Goal: Information Seeking & Learning: Learn about a topic

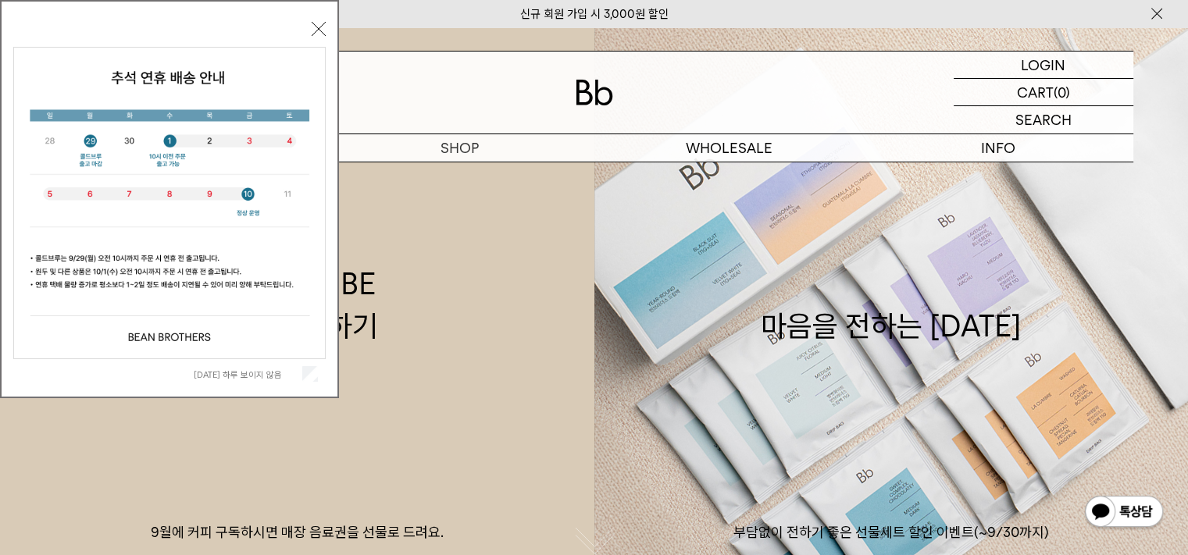
click at [321, 23] on button "닫기" at bounding box center [319, 29] width 14 height 14
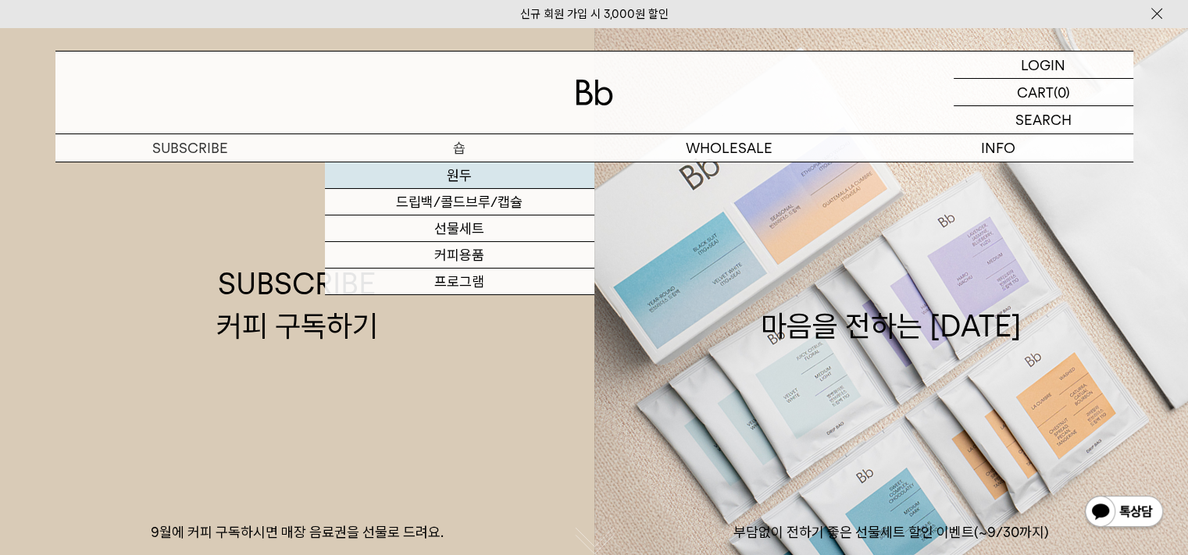
click at [469, 173] on link "원두" at bounding box center [460, 176] width 270 height 27
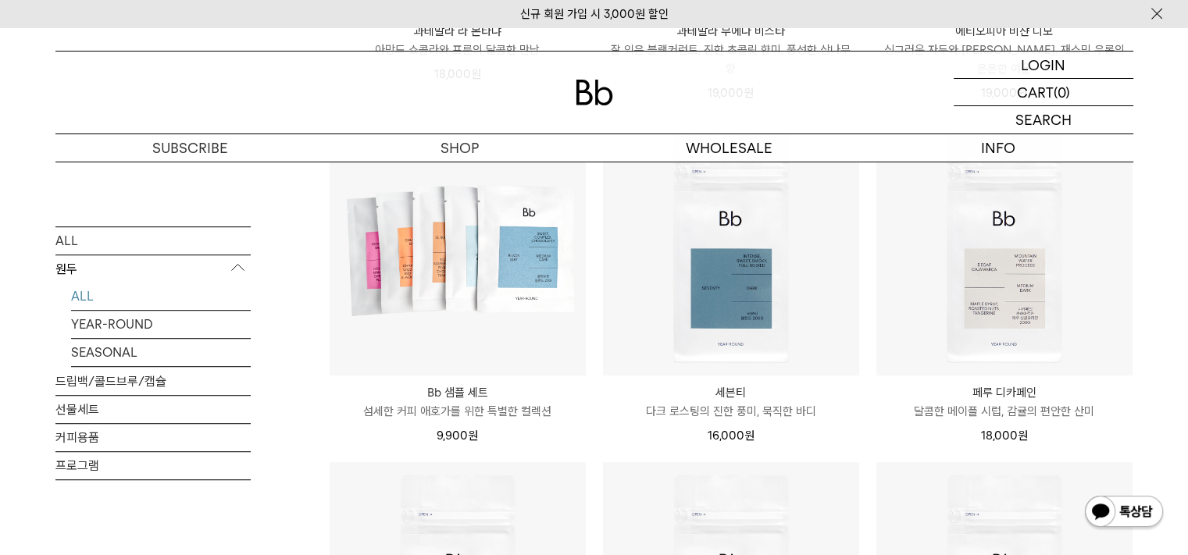
scroll to position [938, 0]
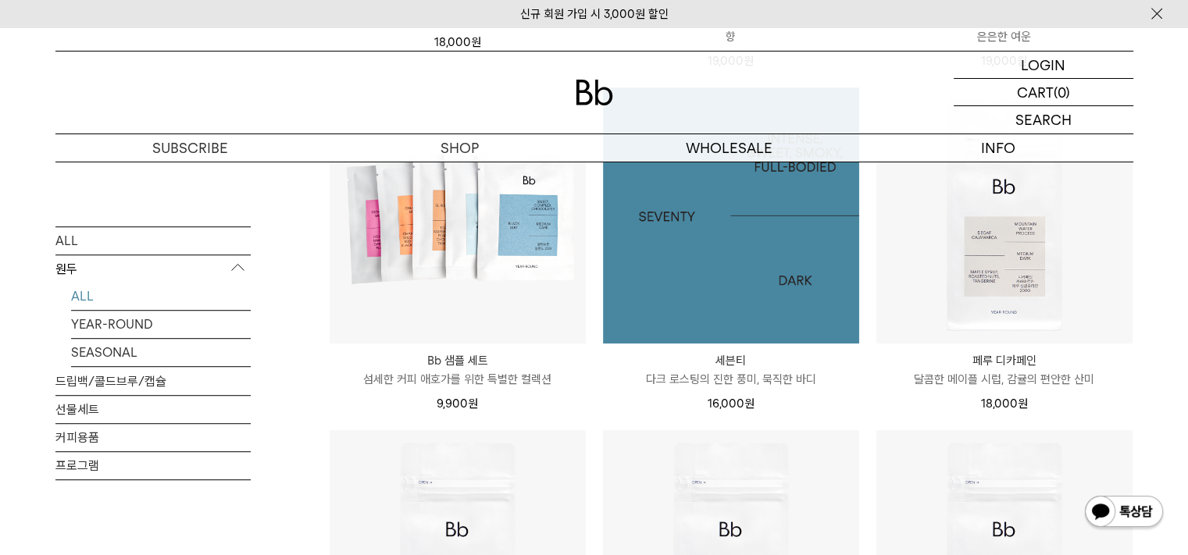
click at [803, 246] on img at bounding box center [731, 216] width 256 height 256
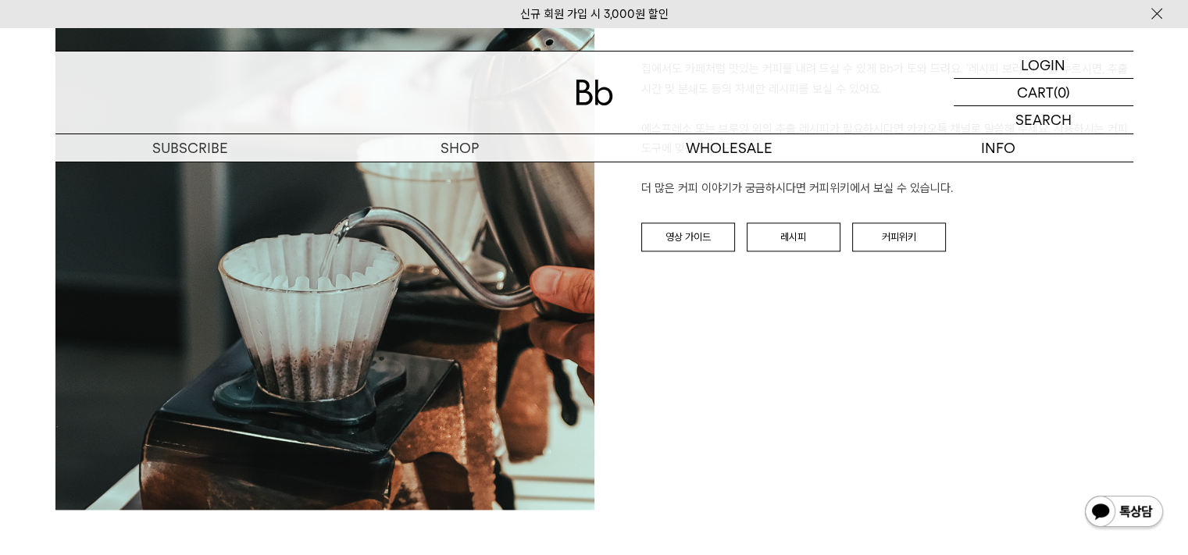
scroll to position [2031, 0]
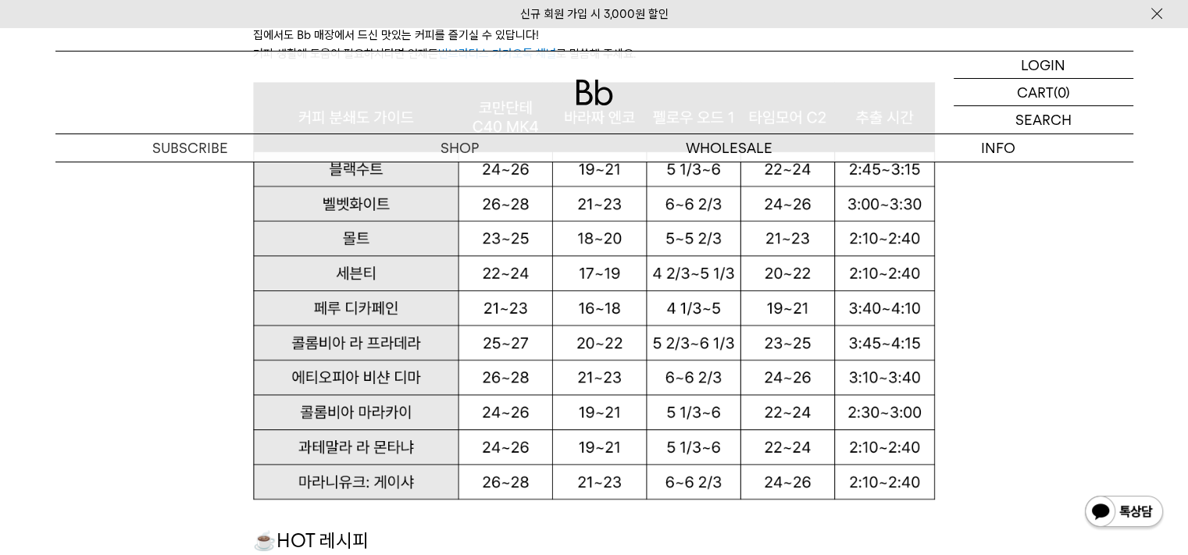
scroll to position [929, 0]
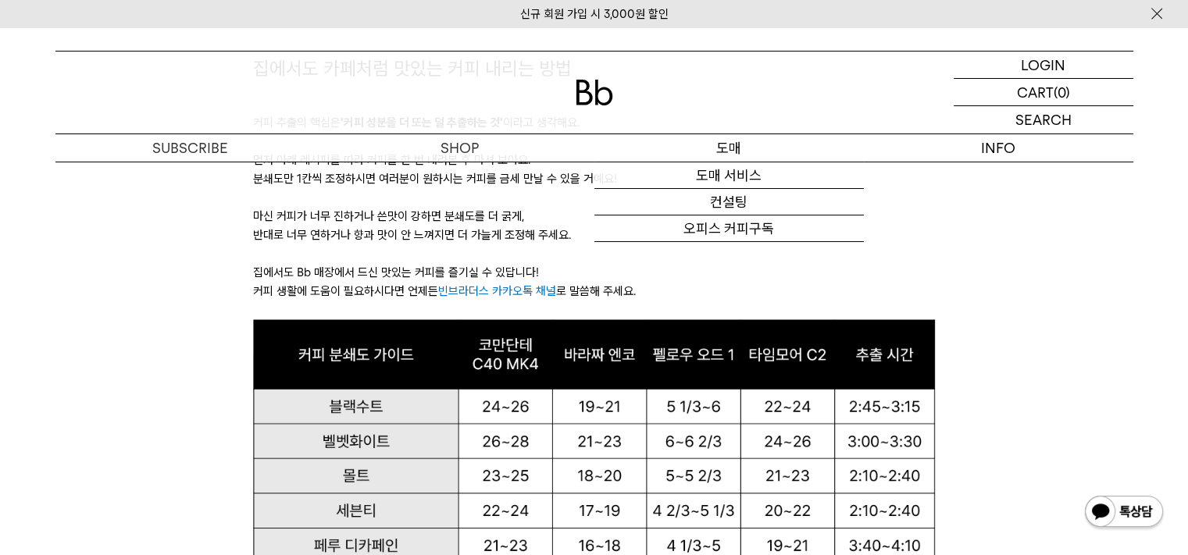
click at [759, 147] on p "도매" at bounding box center [730, 147] width 270 height 27
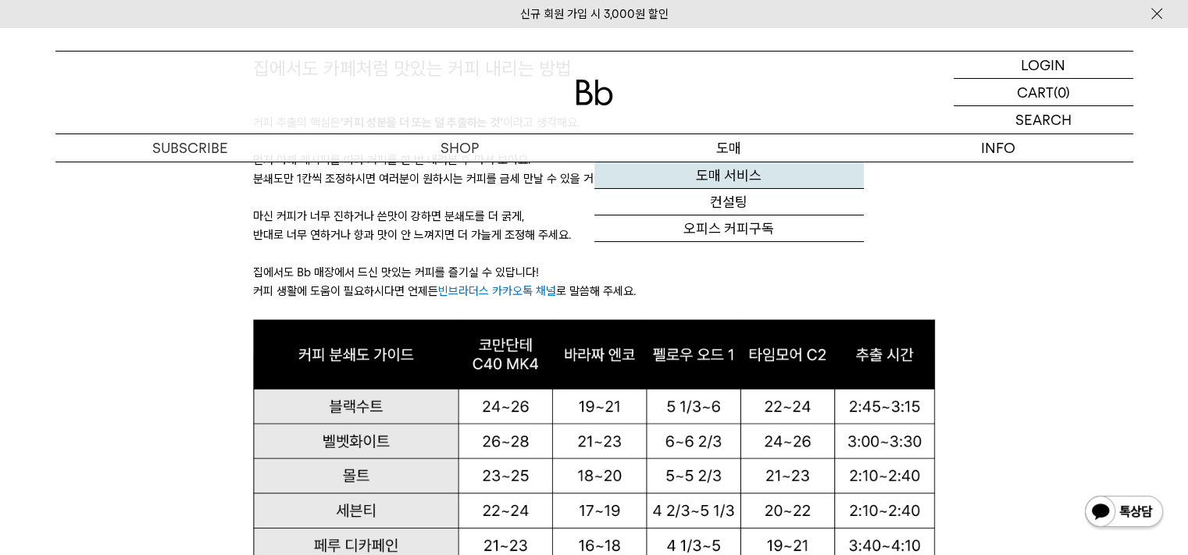
click at [722, 171] on link "도매 서비스" at bounding box center [730, 176] width 270 height 27
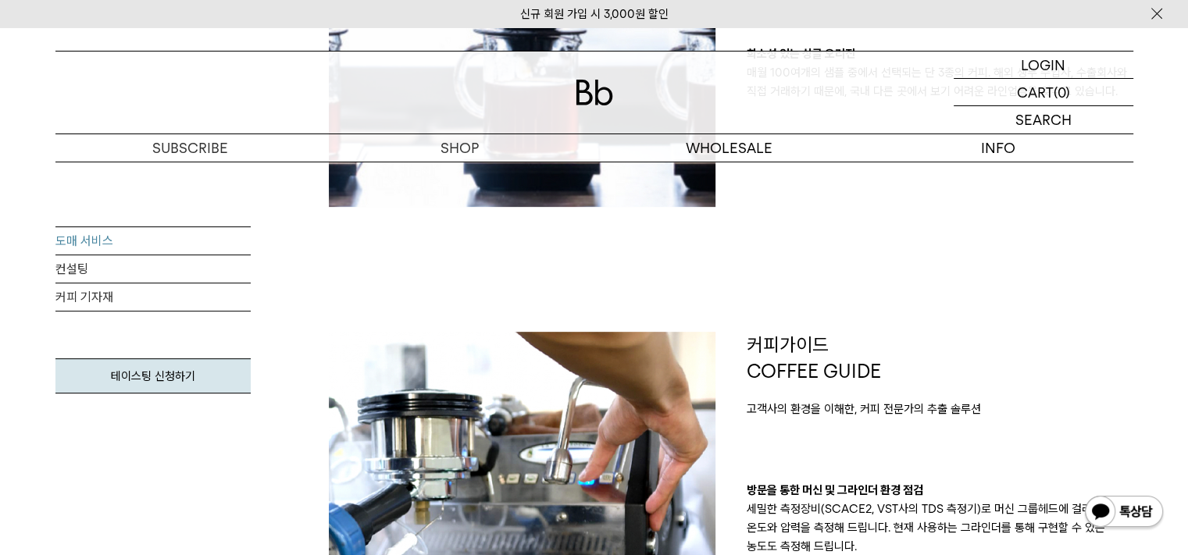
scroll to position [625, 0]
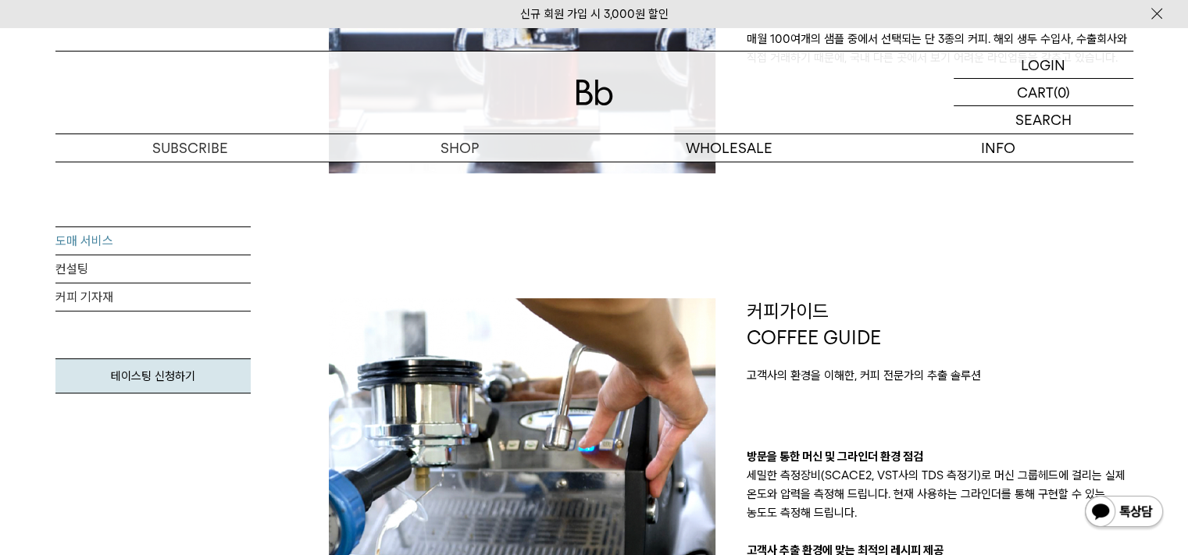
click at [669, 355] on img at bounding box center [522, 491] width 387 height 387
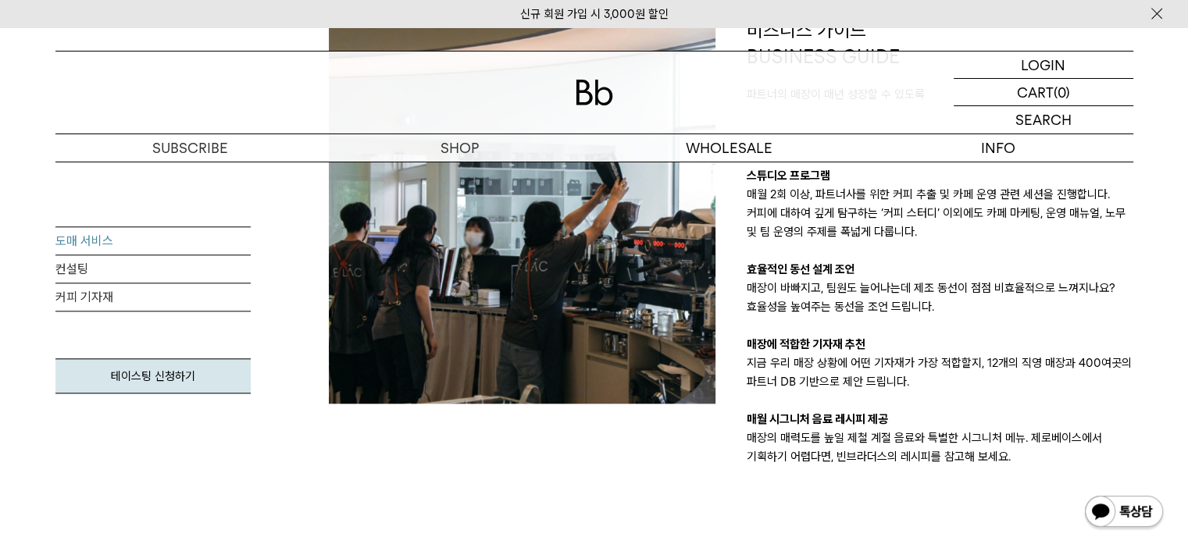
scroll to position [1250, 0]
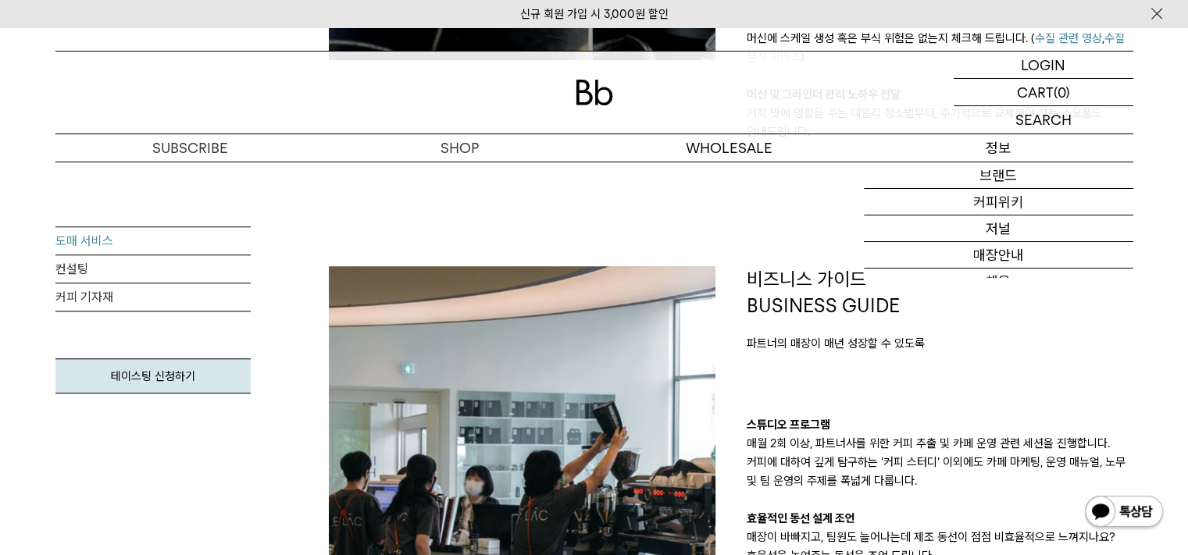
click at [1013, 148] on p "정보" at bounding box center [999, 147] width 270 height 27
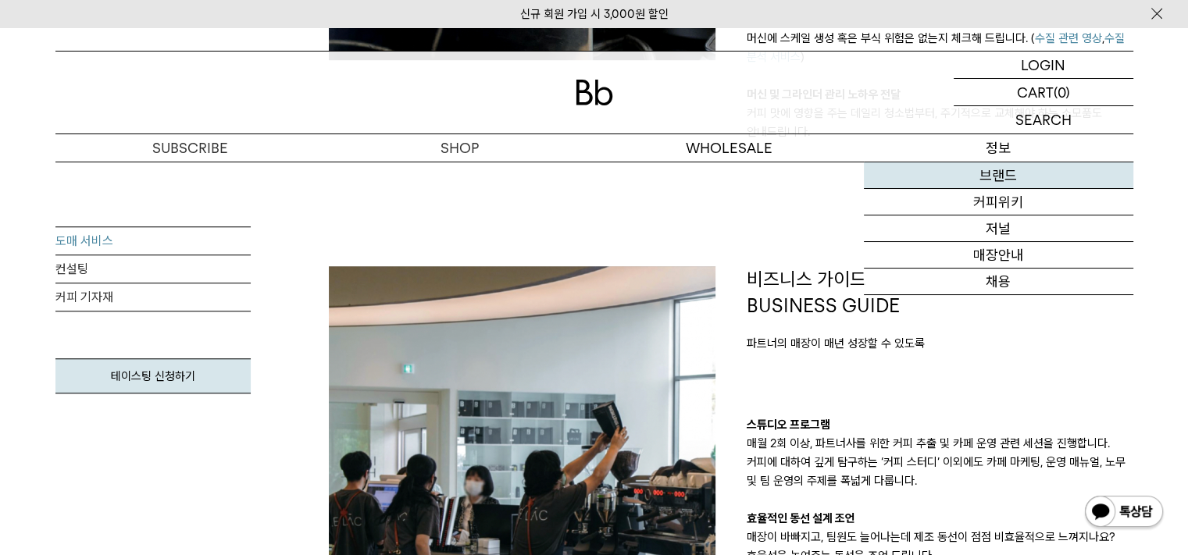
click at [1007, 180] on link "브랜드" at bounding box center [999, 176] width 270 height 27
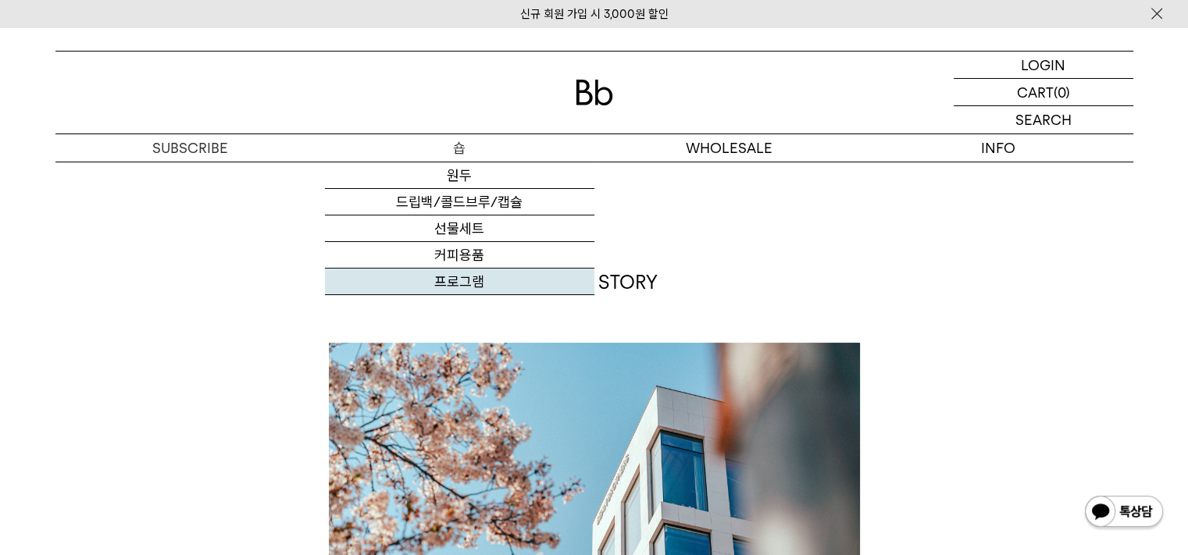
click at [458, 284] on link "프로그램" at bounding box center [460, 282] width 270 height 27
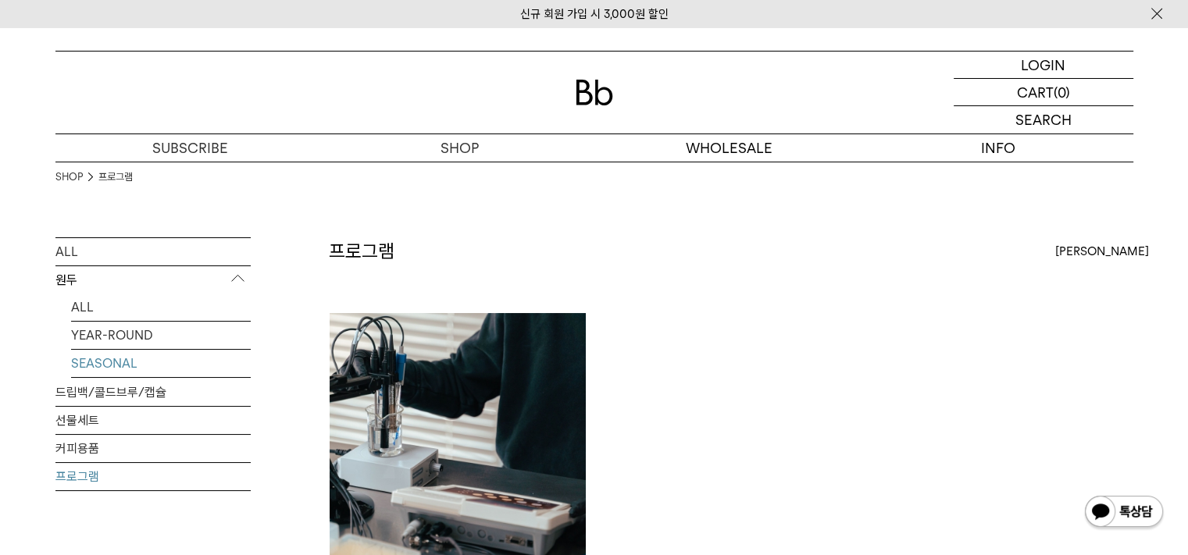
click at [138, 363] on link "SEASONAL" at bounding box center [161, 363] width 180 height 27
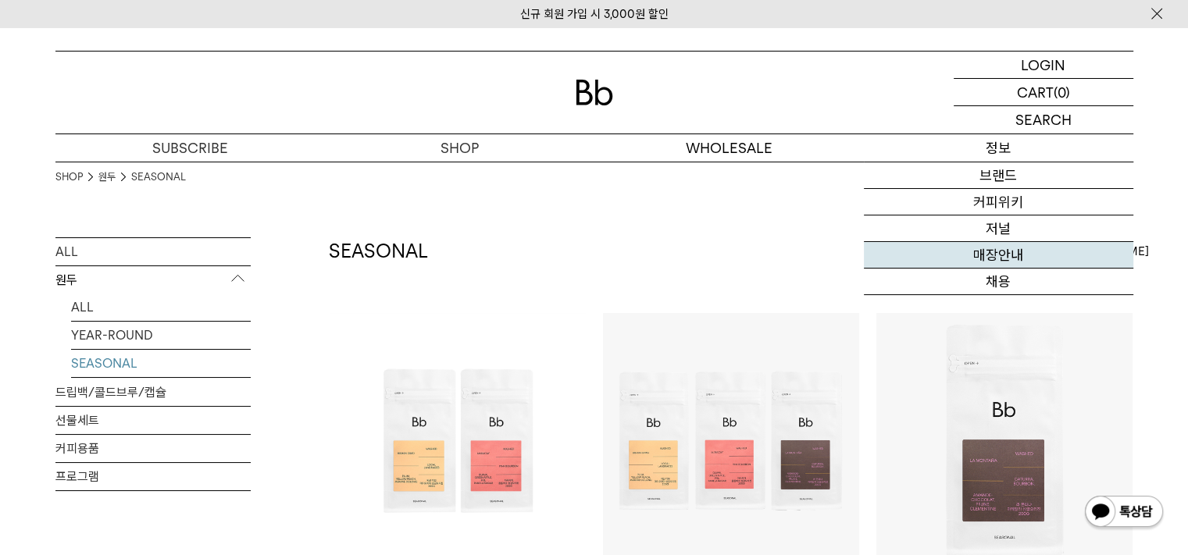
click at [997, 249] on link "매장안내" at bounding box center [999, 255] width 270 height 27
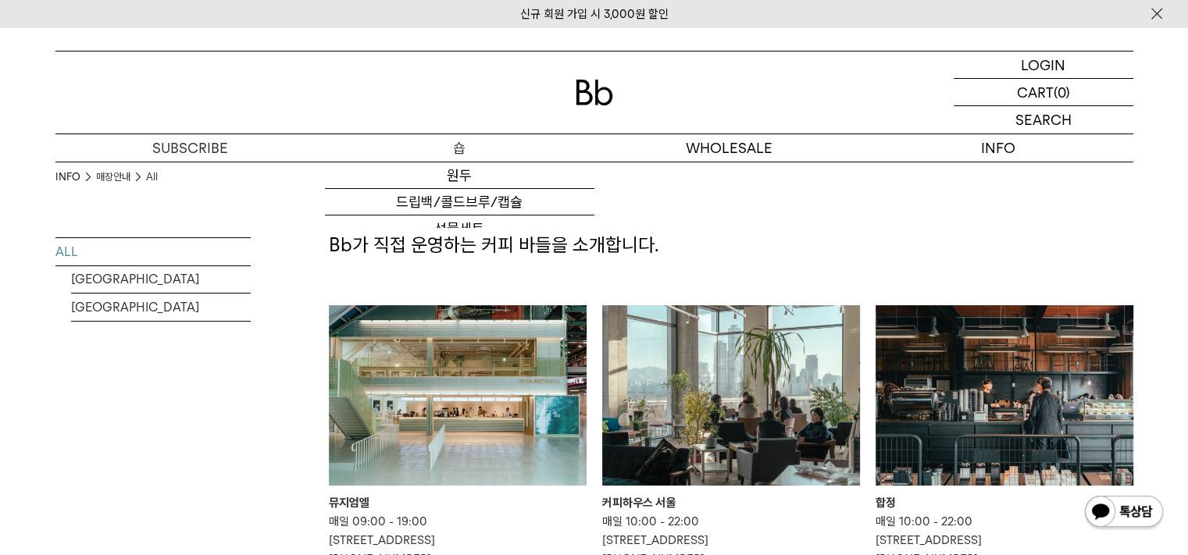
click at [476, 154] on p "숍" at bounding box center [460, 147] width 270 height 27
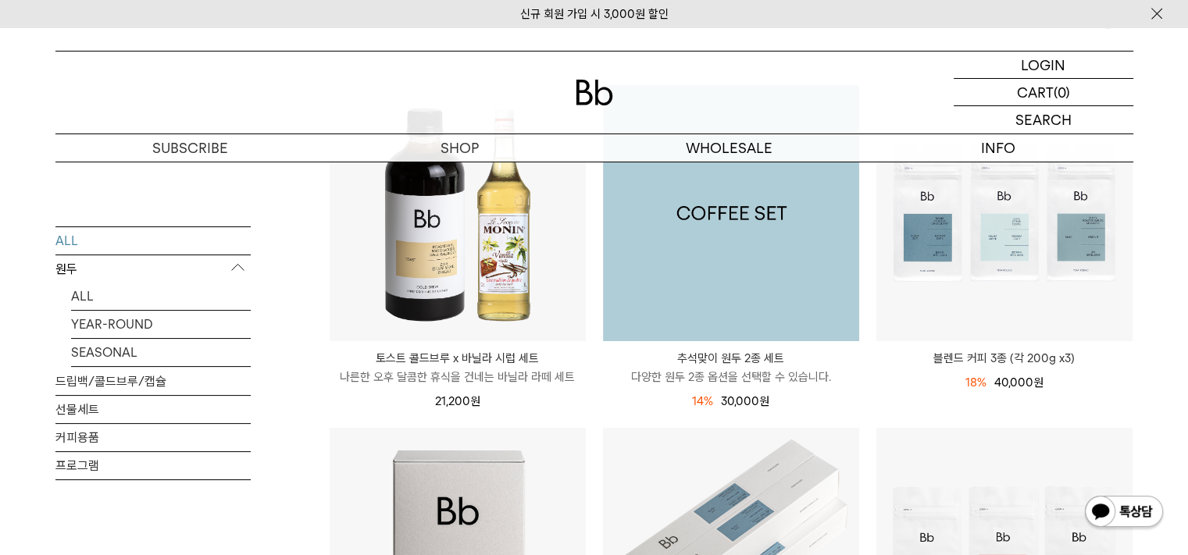
scroll to position [234, 0]
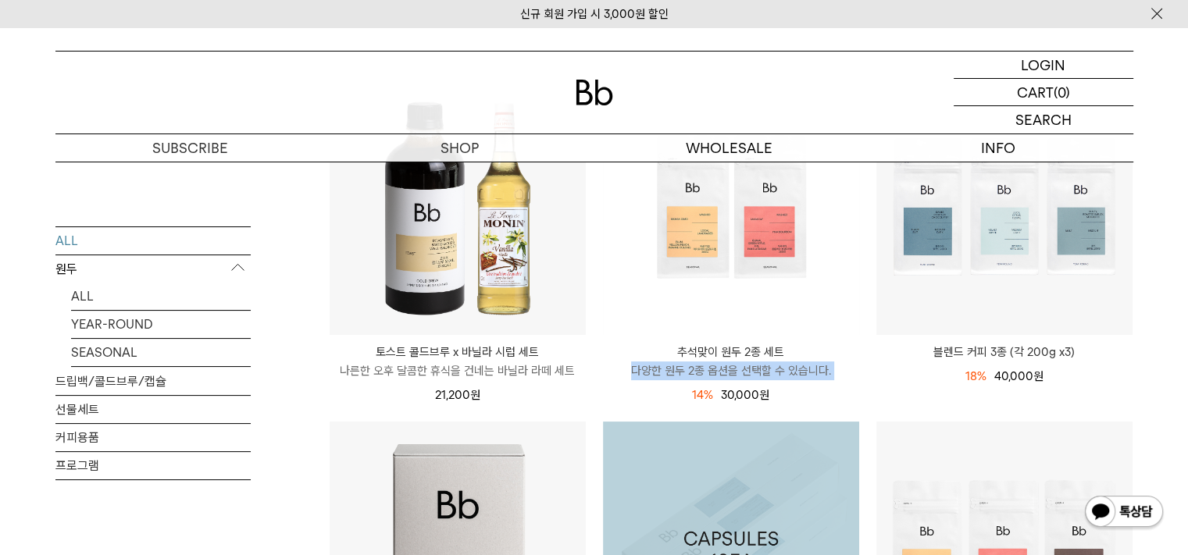
drag, startPoint x: 626, startPoint y: 391, endPoint x: 589, endPoint y: 363, distance: 46.3
click at [600, 365] on li "추석맞이 원두 2종 세트 다양한 원두 2종 옵션을 선택할 수 있습니다. 14% 35,000원 30,000 원" at bounding box center [731, 249] width 273 height 343
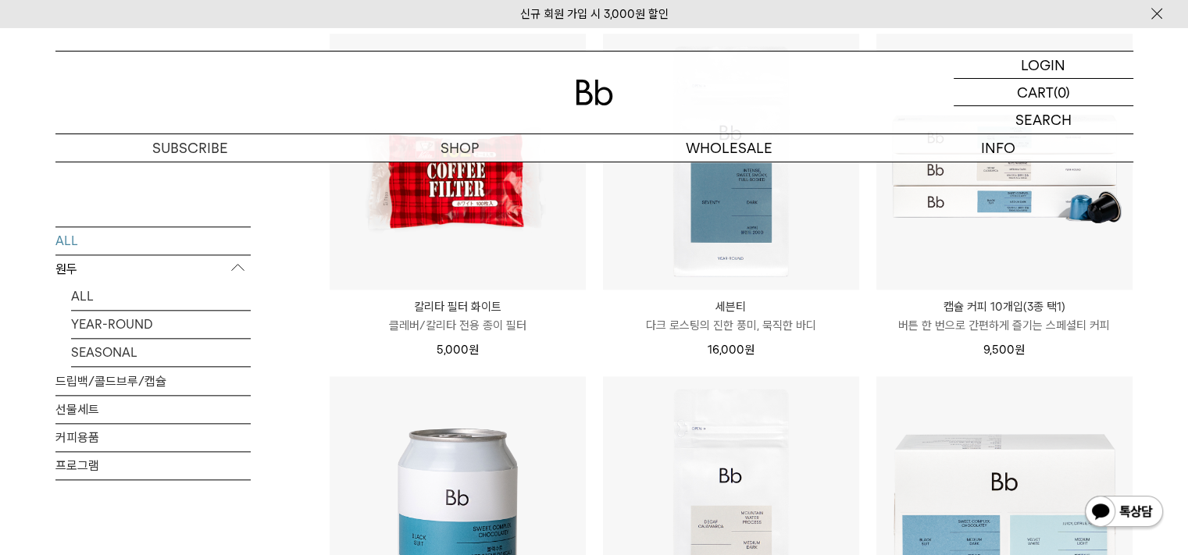
scroll to position [1563, 0]
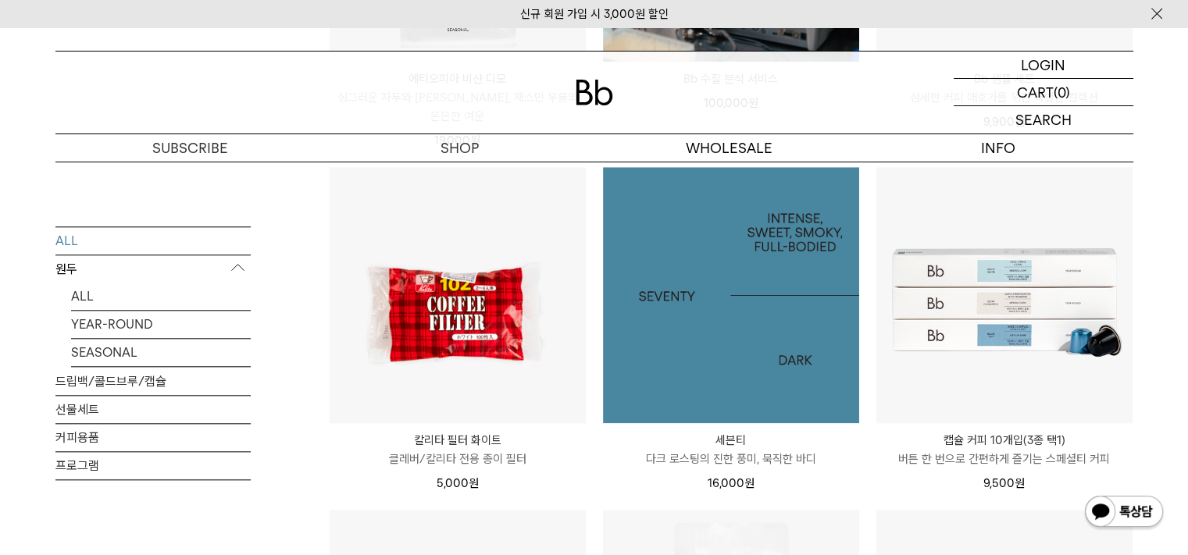
click at [745, 351] on img at bounding box center [731, 295] width 256 height 256
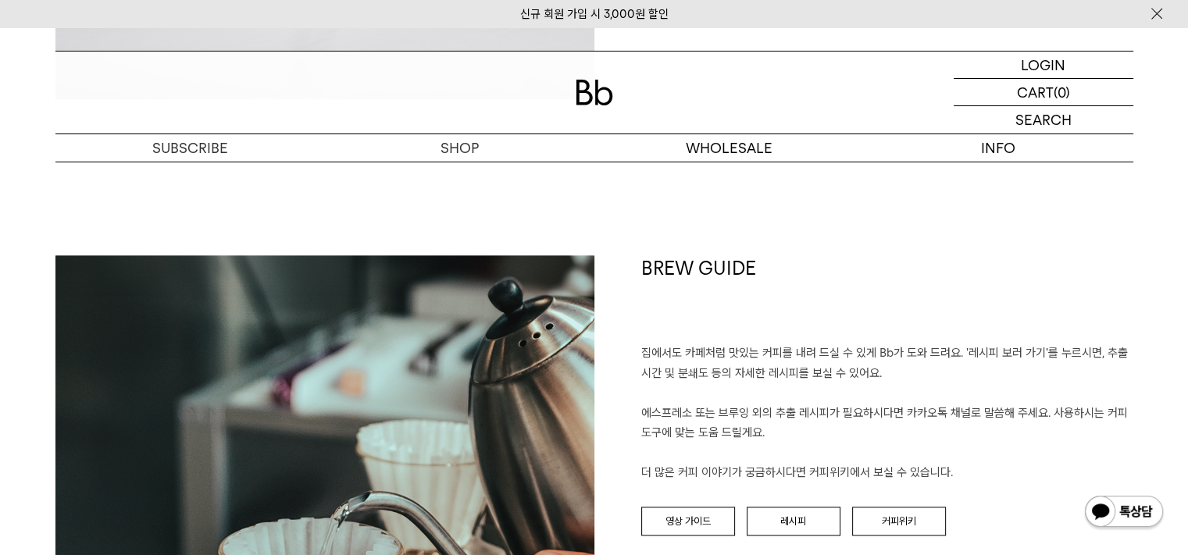
scroll to position [1953, 0]
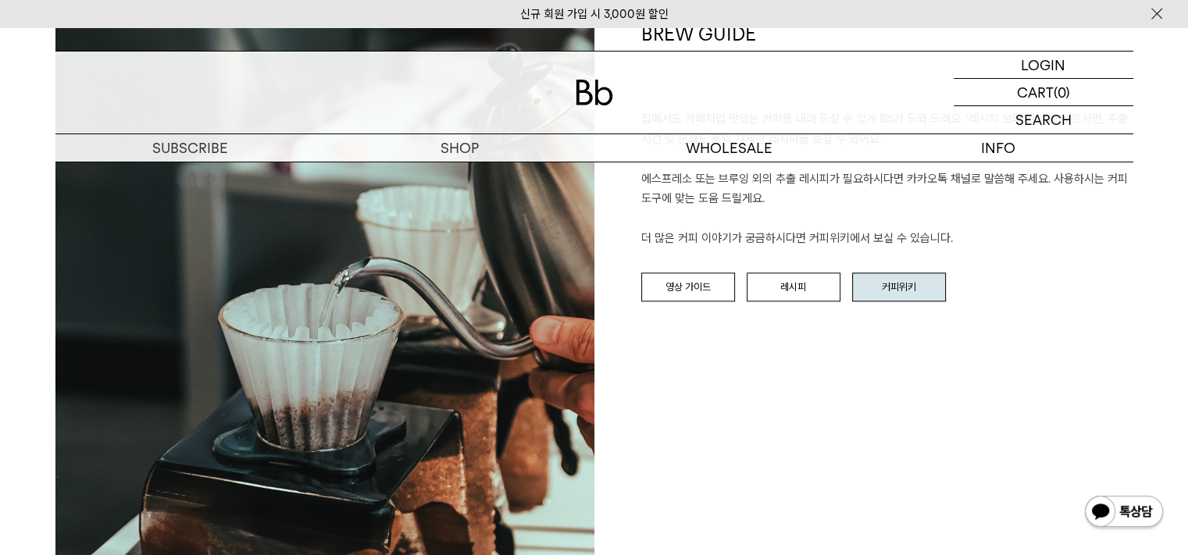
click at [895, 290] on link "커피위키" at bounding box center [899, 288] width 94 height 30
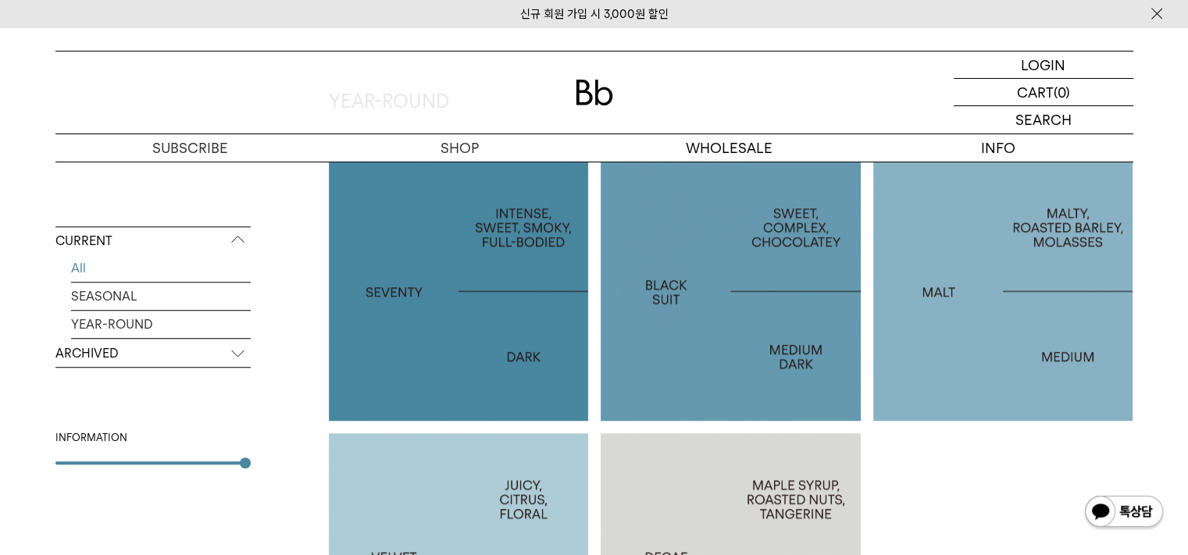
scroll to position [1094, 0]
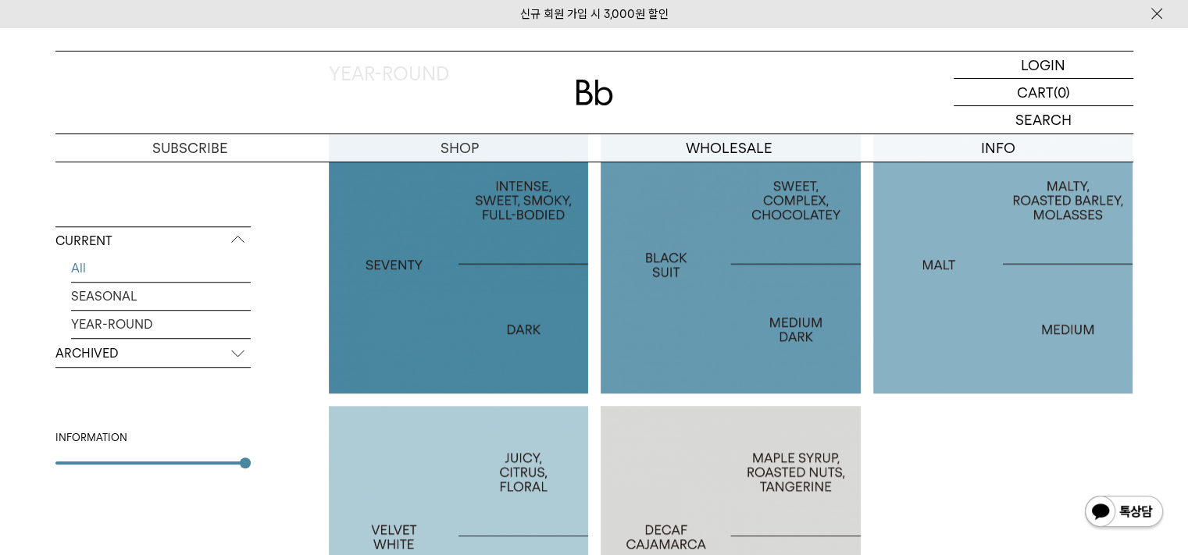
click at [416, 348] on div at bounding box center [459, 264] width 260 height 260
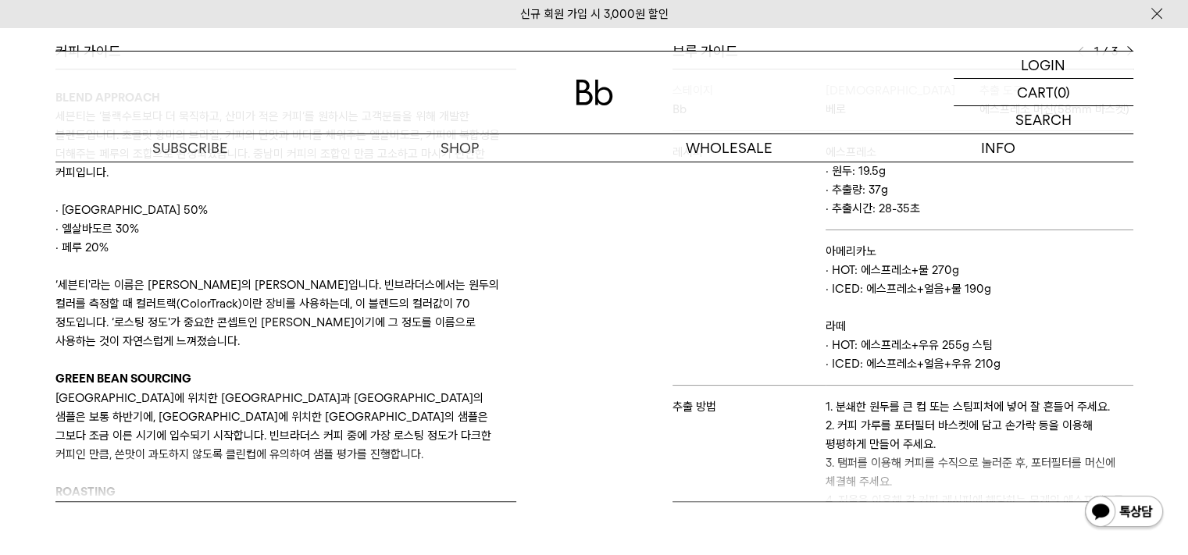
scroll to position [703, 0]
